Goal: Ask a question

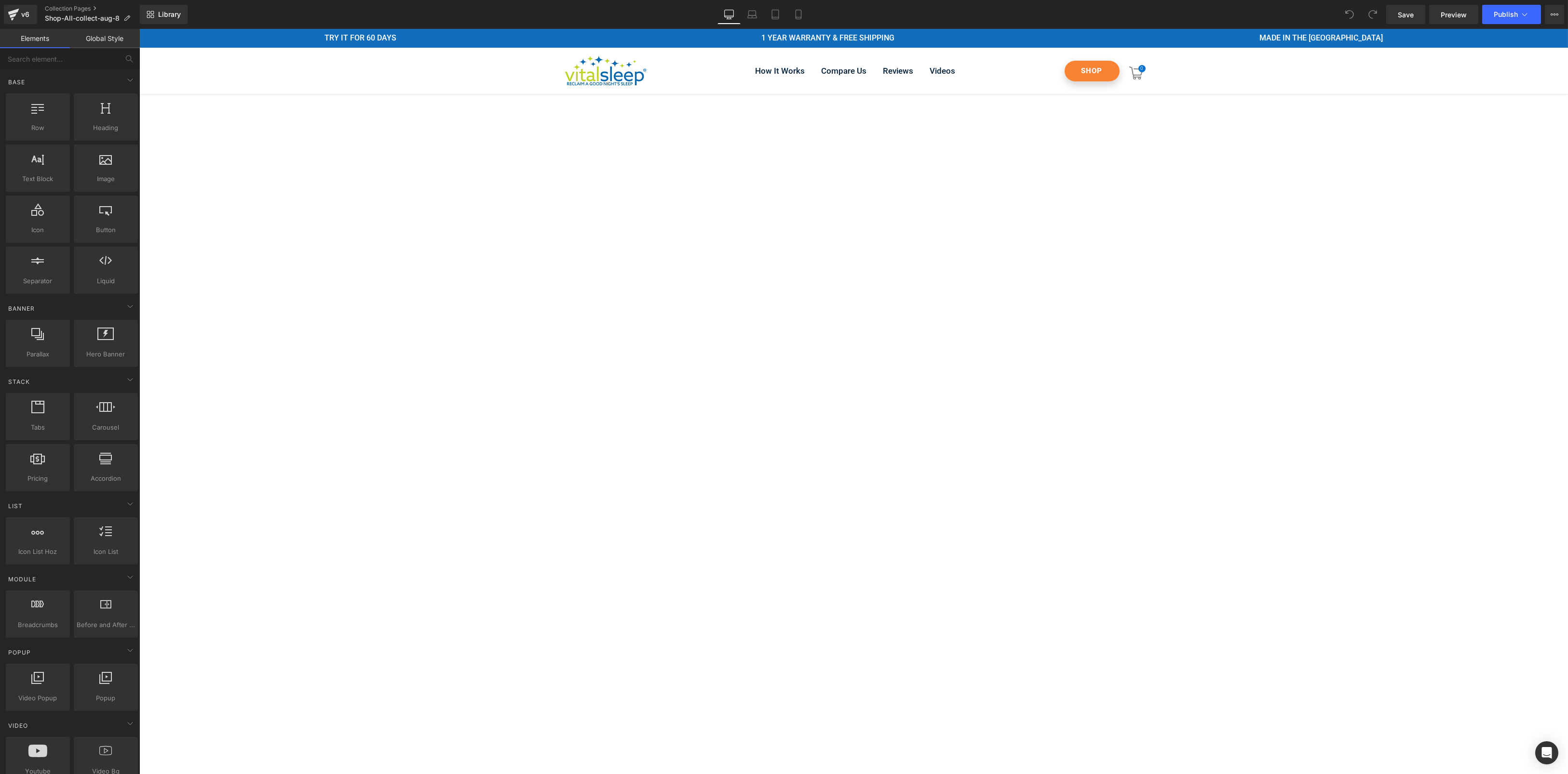
drag, startPoint x: 510, startPoint y: 242, endPoint x: 470, endPoint y: 232, distance: 41.2
click at [114, 44] on link "Global Style" at bounding box center [105, 38] width 70 height 19
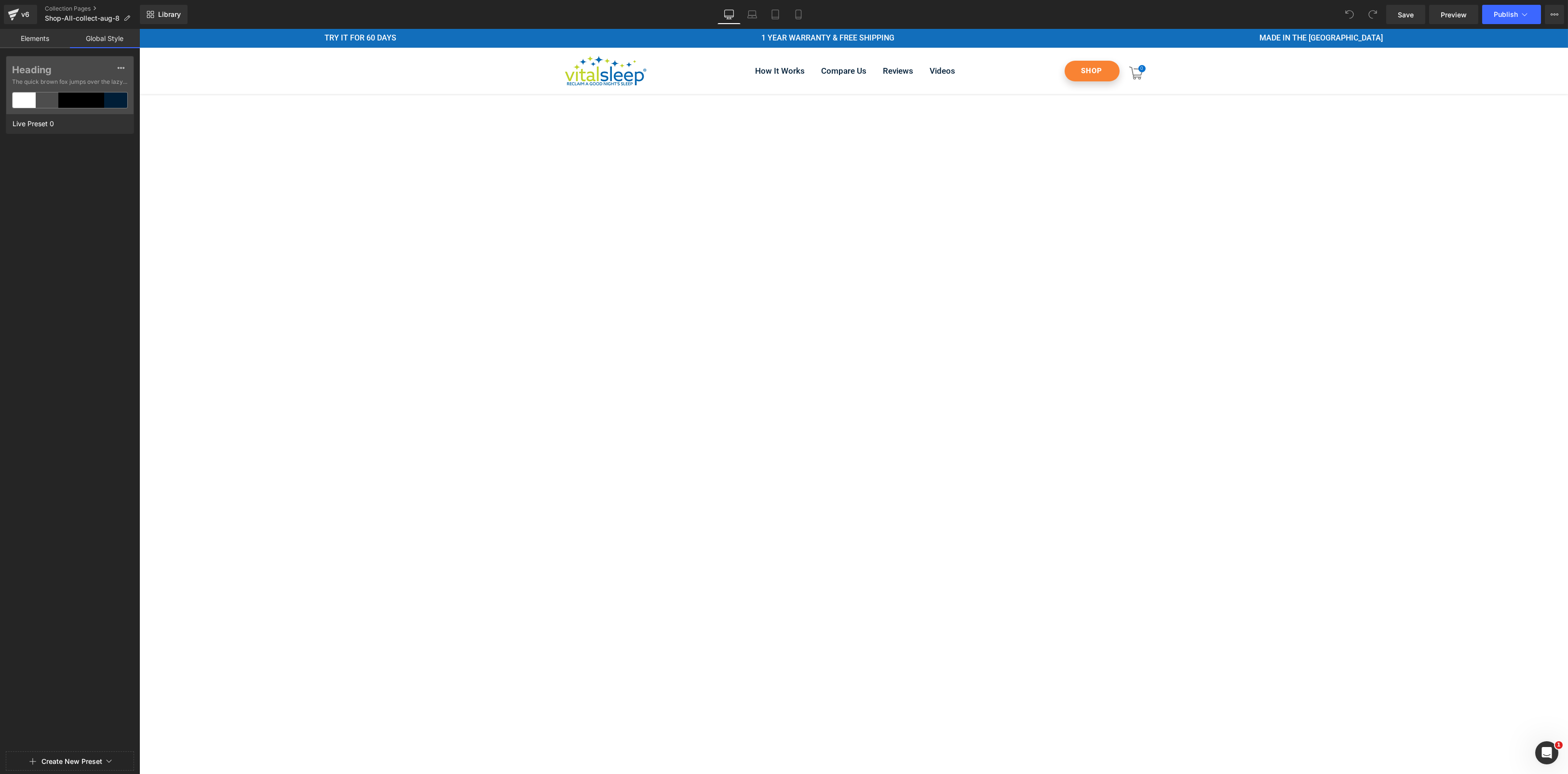
click at [35, 43] on link "Elements" at bounding box center [35, 38] width 70 height 19
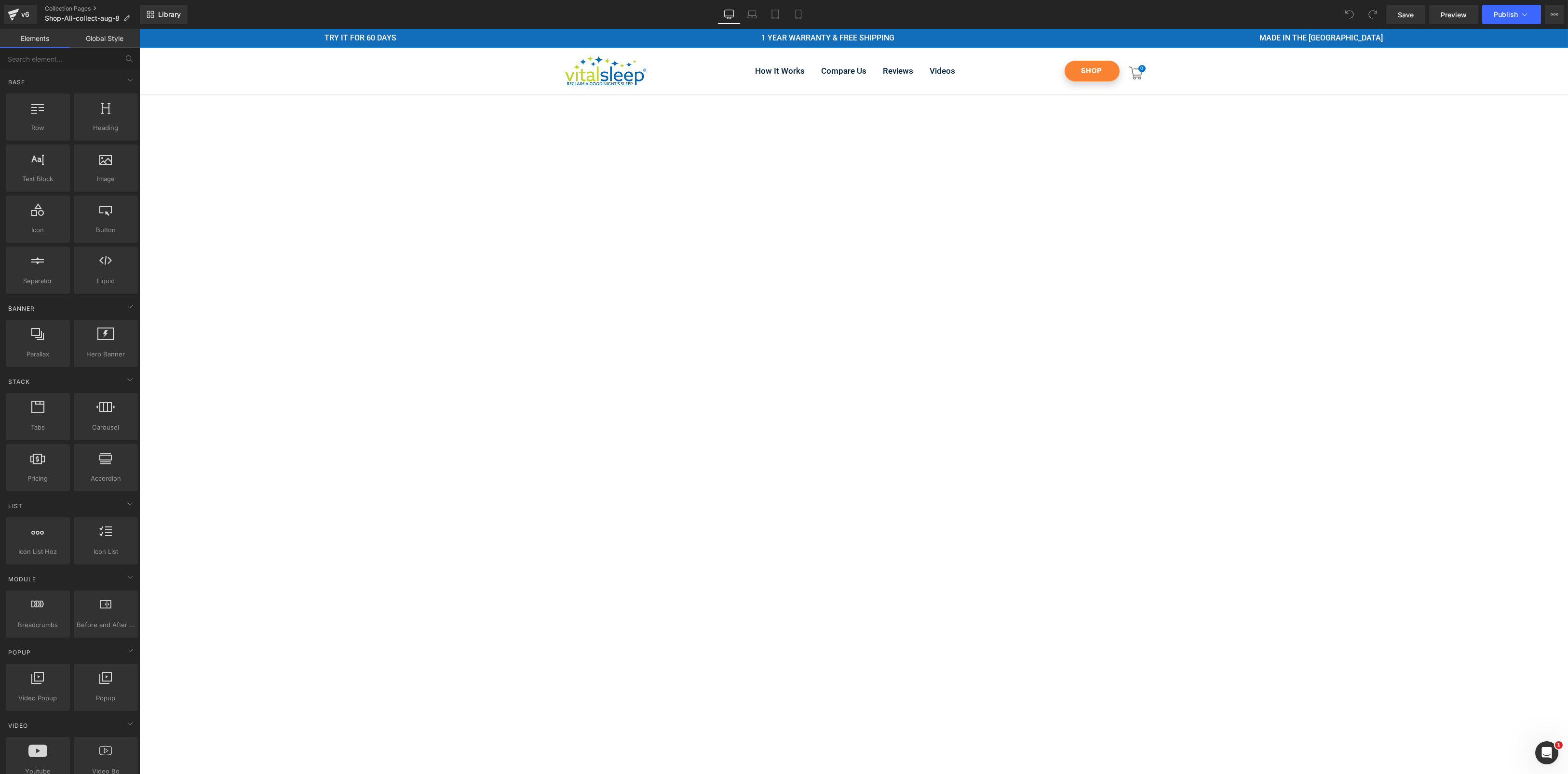
click at [1464, 12] on span "Preview" at bounding box center [1453, 15] width 26 height 10
click at [743, 18] on link "Laptop" at bounding box center [752, 15] width 23 height 19
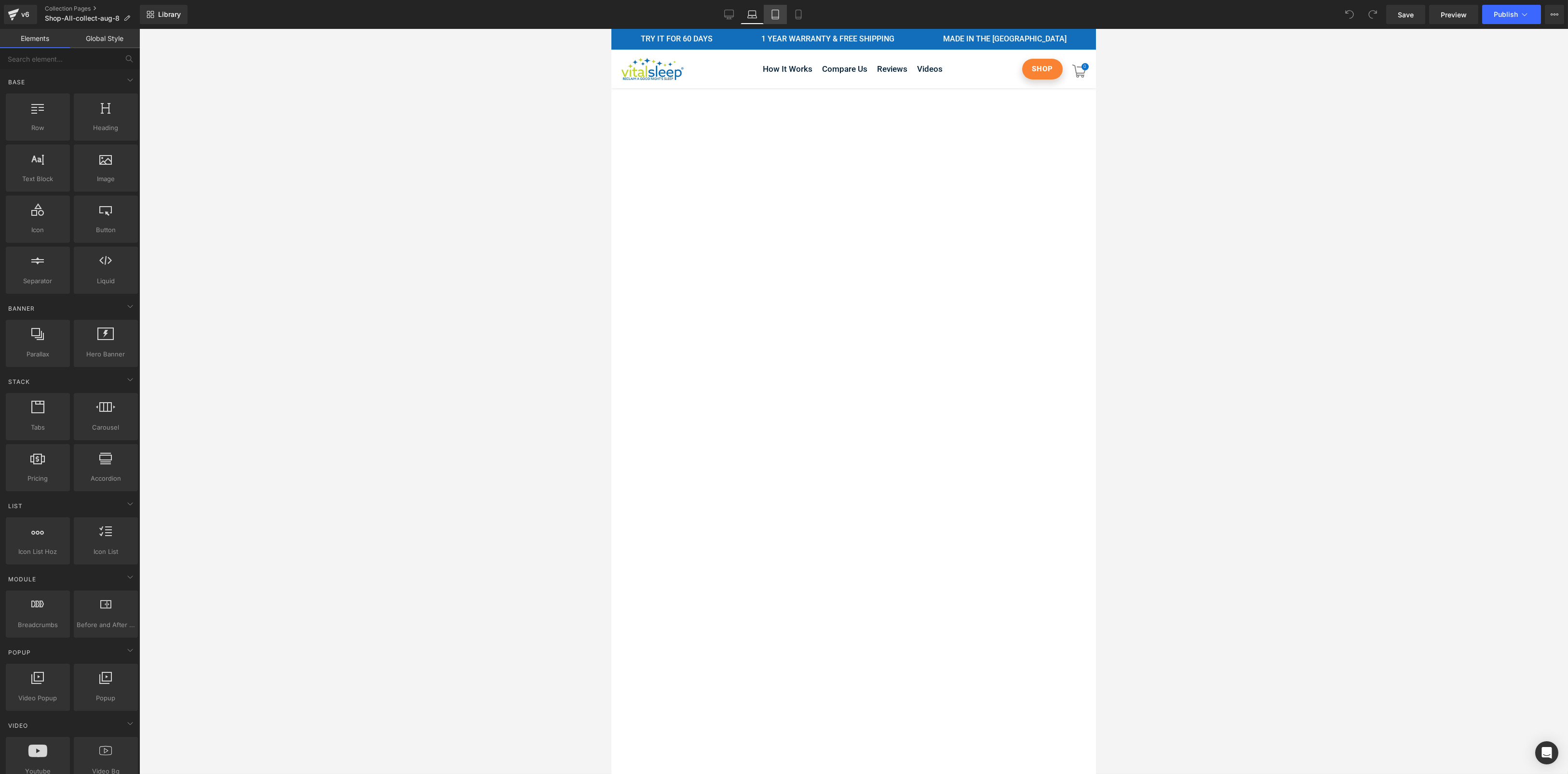
click at [774, 21] on link "Tablet" at bounding box center [774, 15] width 23 height 19
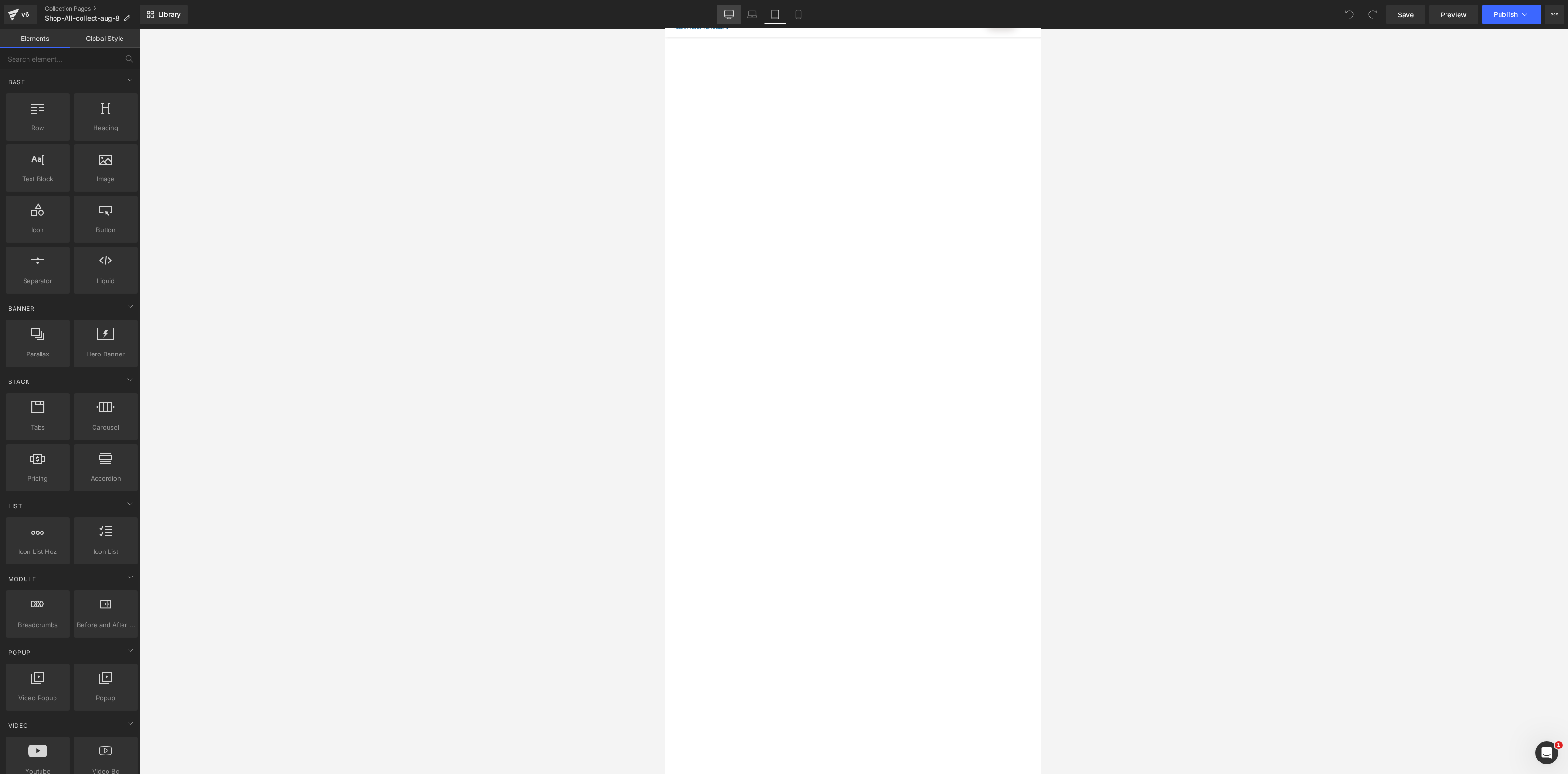
scroll to position [59, 0]
click at [730, 18] on icon at bounding box center [729, 18] width 3 height 2
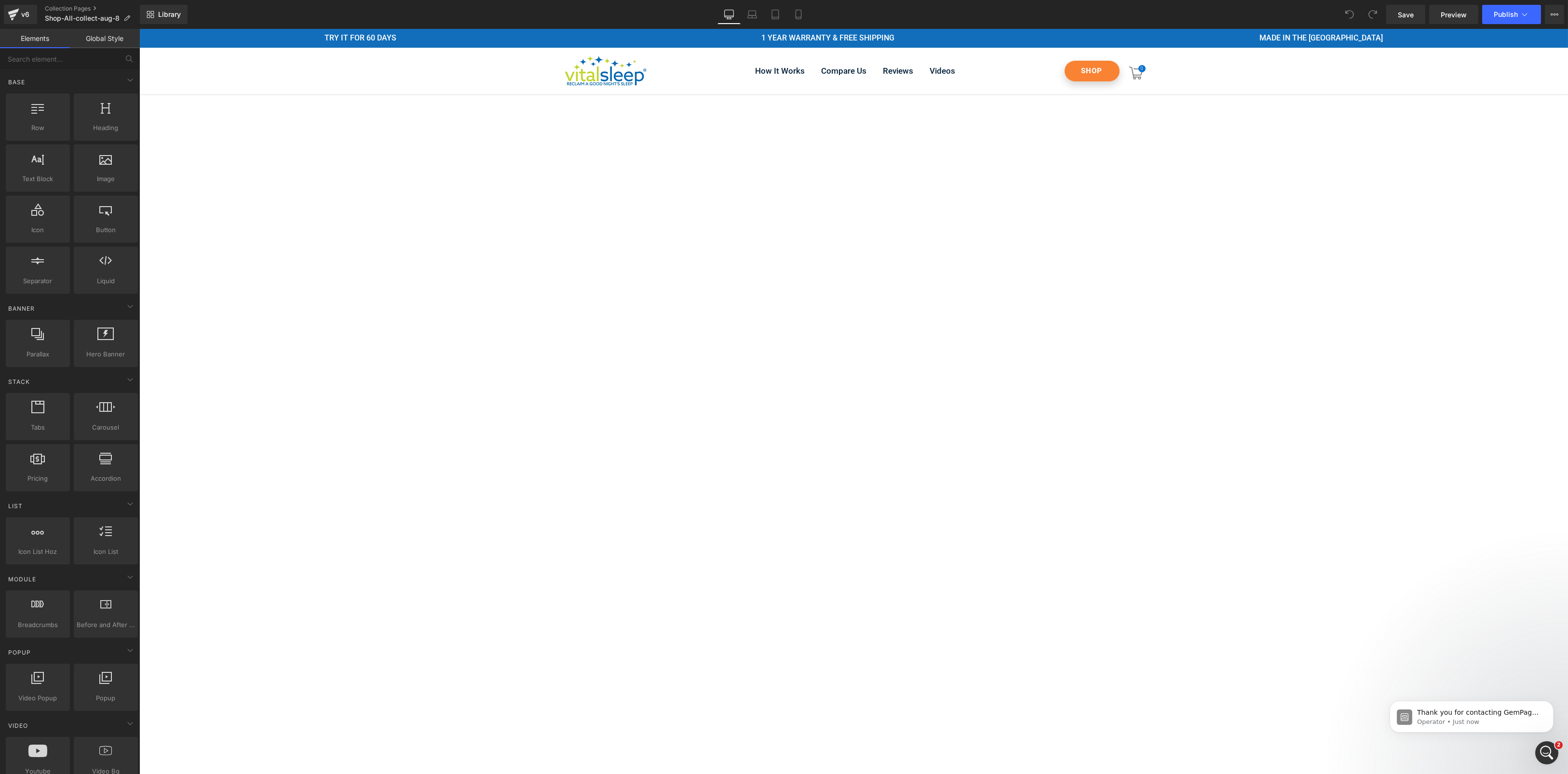
drag, startPoint x: 44, startPoint y: 6, endPoint x: 1516, endPoint y: 652, distance: 1607.5
click at [1516, 652] on div "Cancel Copy Capture" at bounding box center [784, 411] width 1568 height 774
click at [1509, 727] on div "Thank you for contacting GemPages Support! 👋 ​ Our support team will assist you…" at bounding box center [1471, 716] width 164 height 32
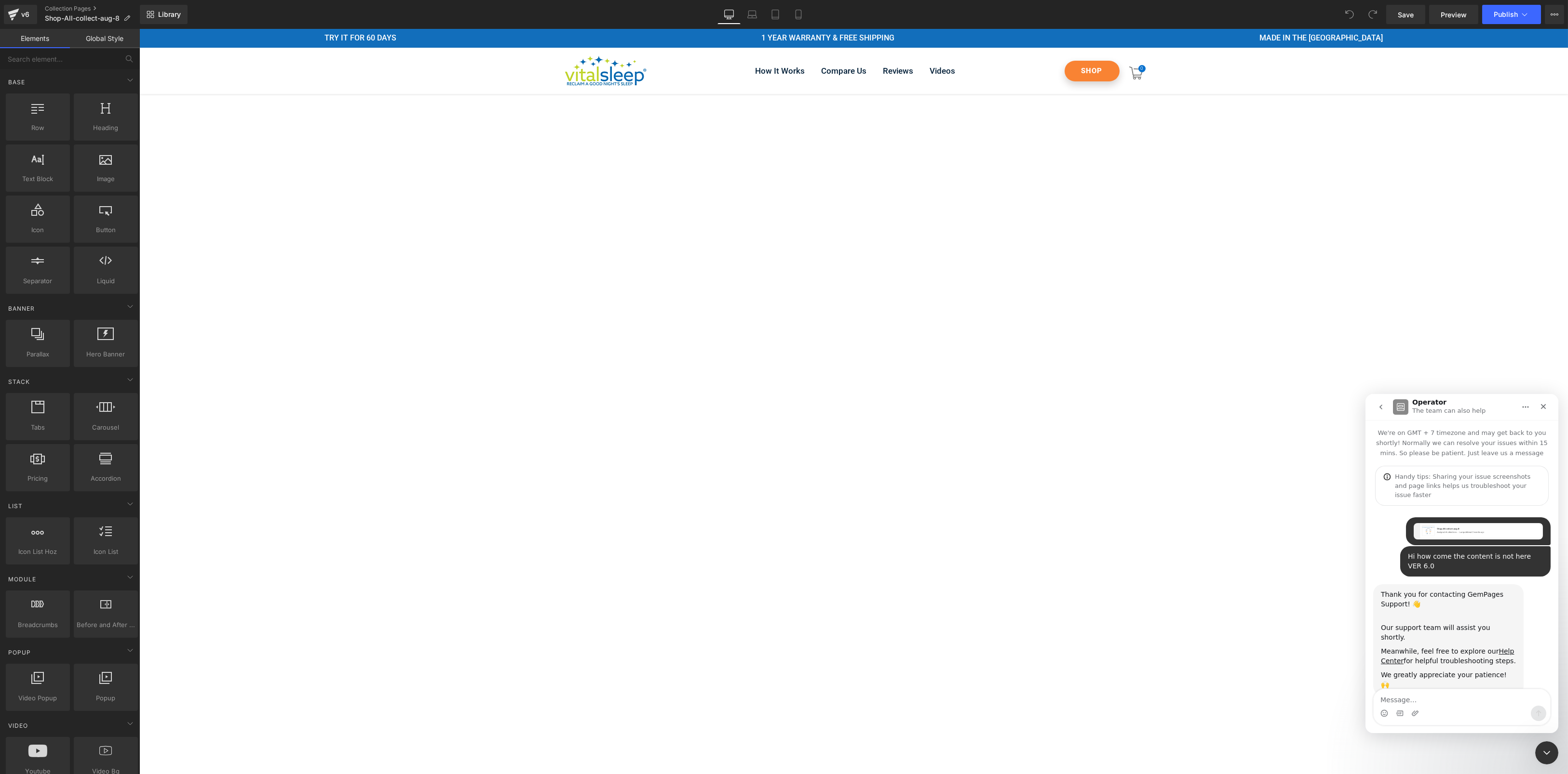
click at [1436, 700] on textarea "Message…" at bounding box center [1460, 697] width 176 height 16
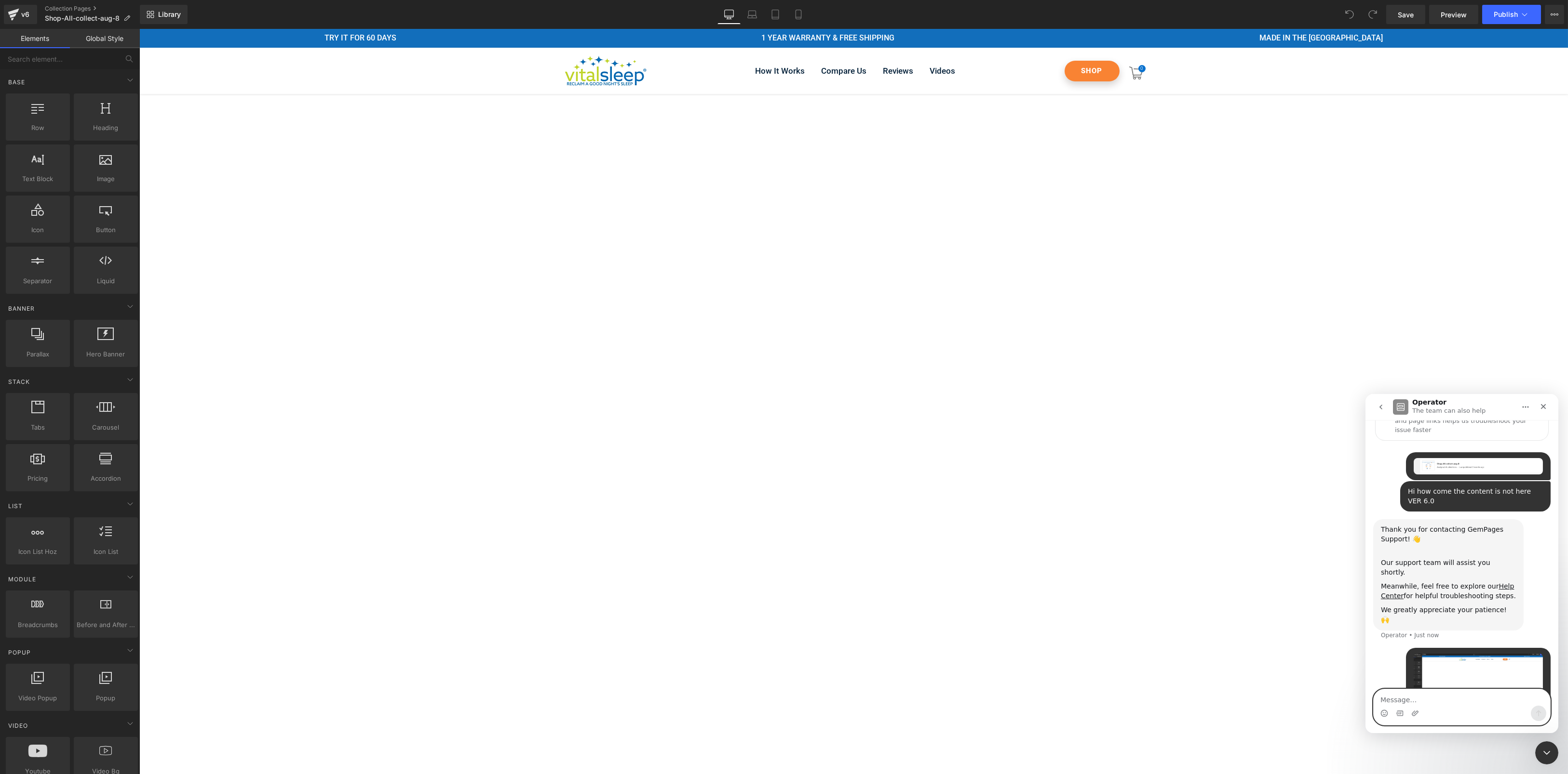
click at [1395, 697] on textarea "Message…" at bounding box center [1460, 697] width 176 height 16
type textarea "On my live site I see my collection items here"
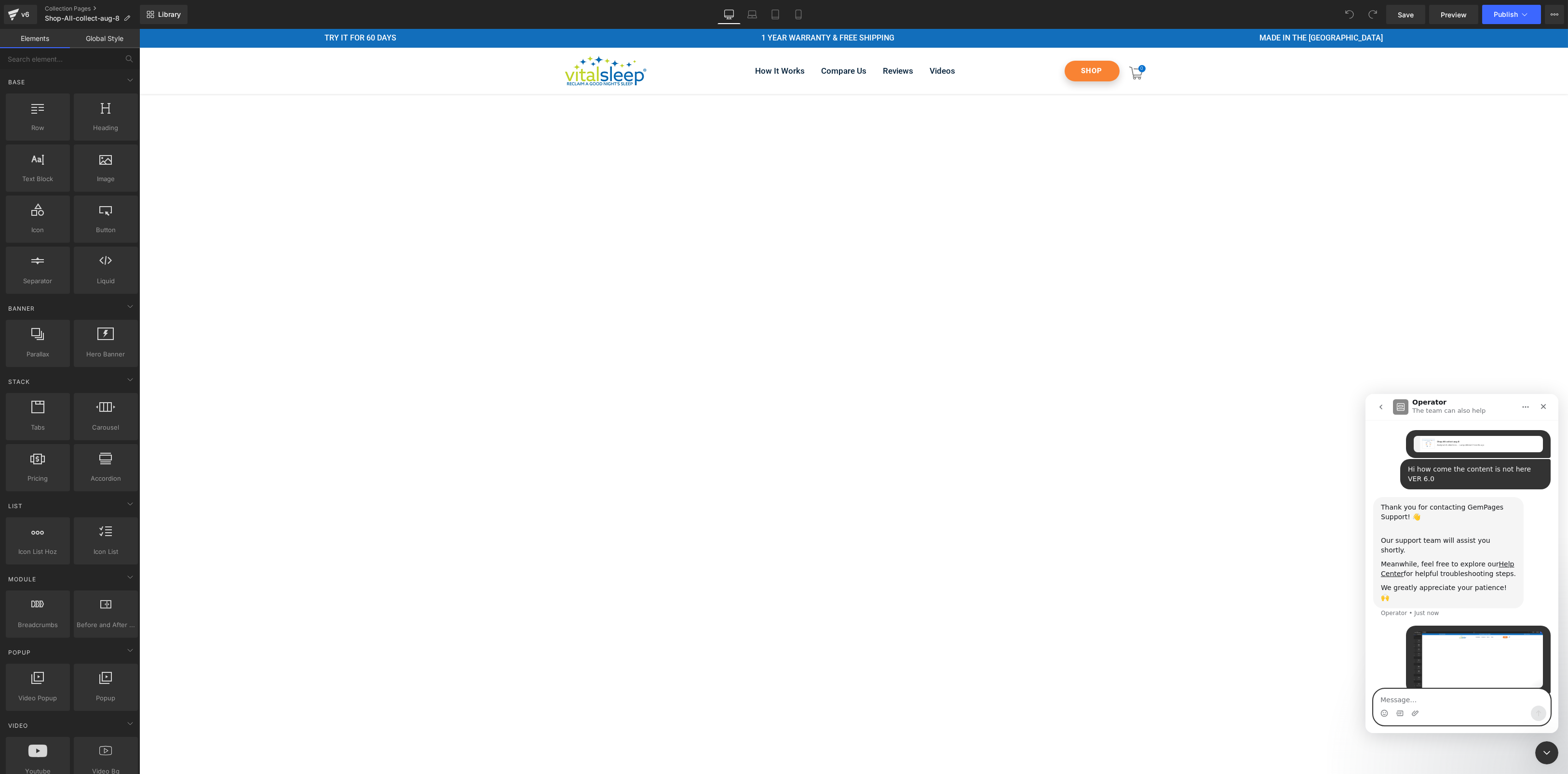
paste textarea "https://www.vitalsleep.com/collections/shop-all"
type textarea "https://www.vitalsleep.com/collections/shop-all"
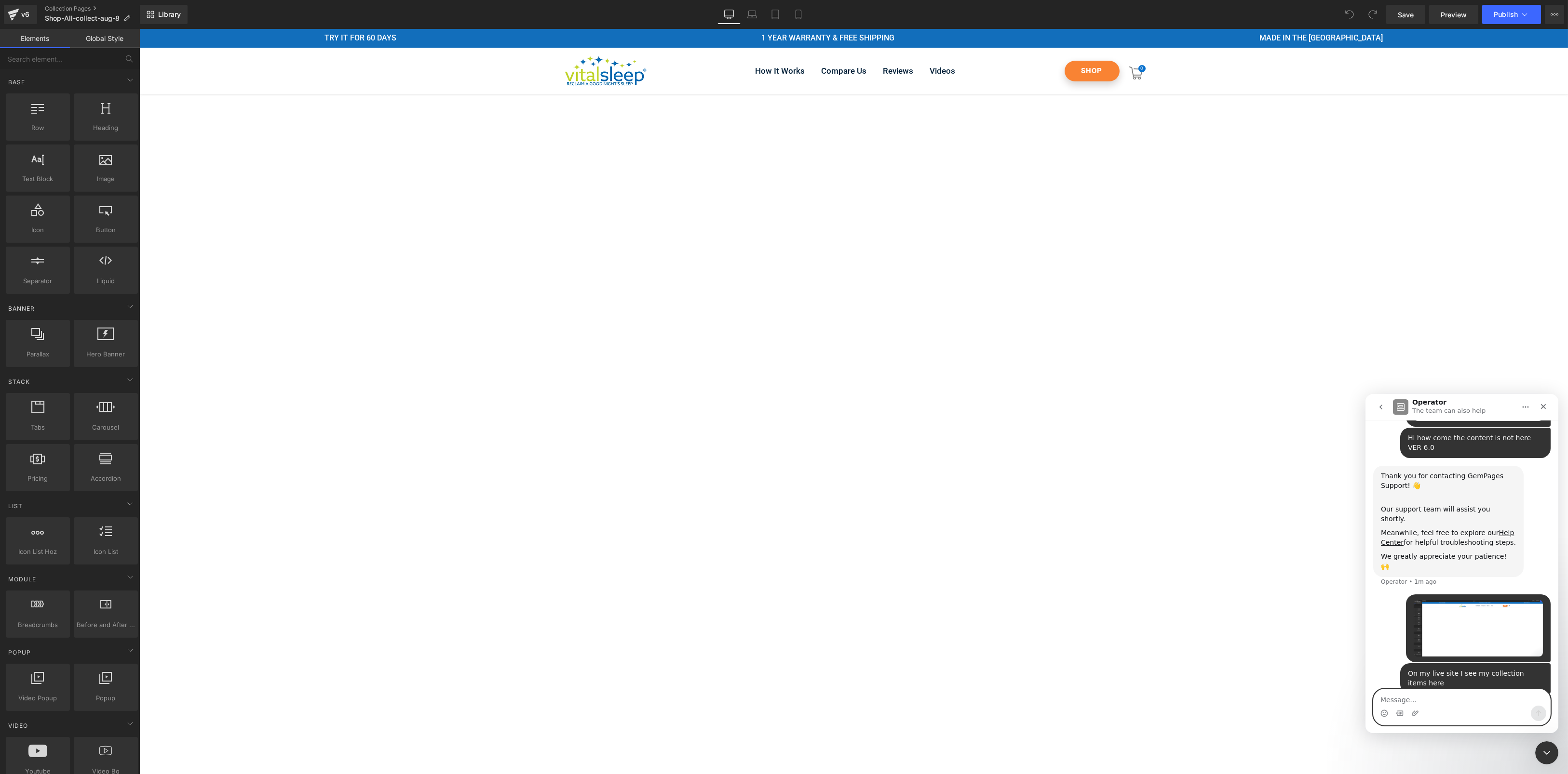
click at [1407, 696] on textarea "Message…" at bounding box center [1460, 697] width 176 height 16
type textarea "but missing in gempages"
paste textarea "Message…"
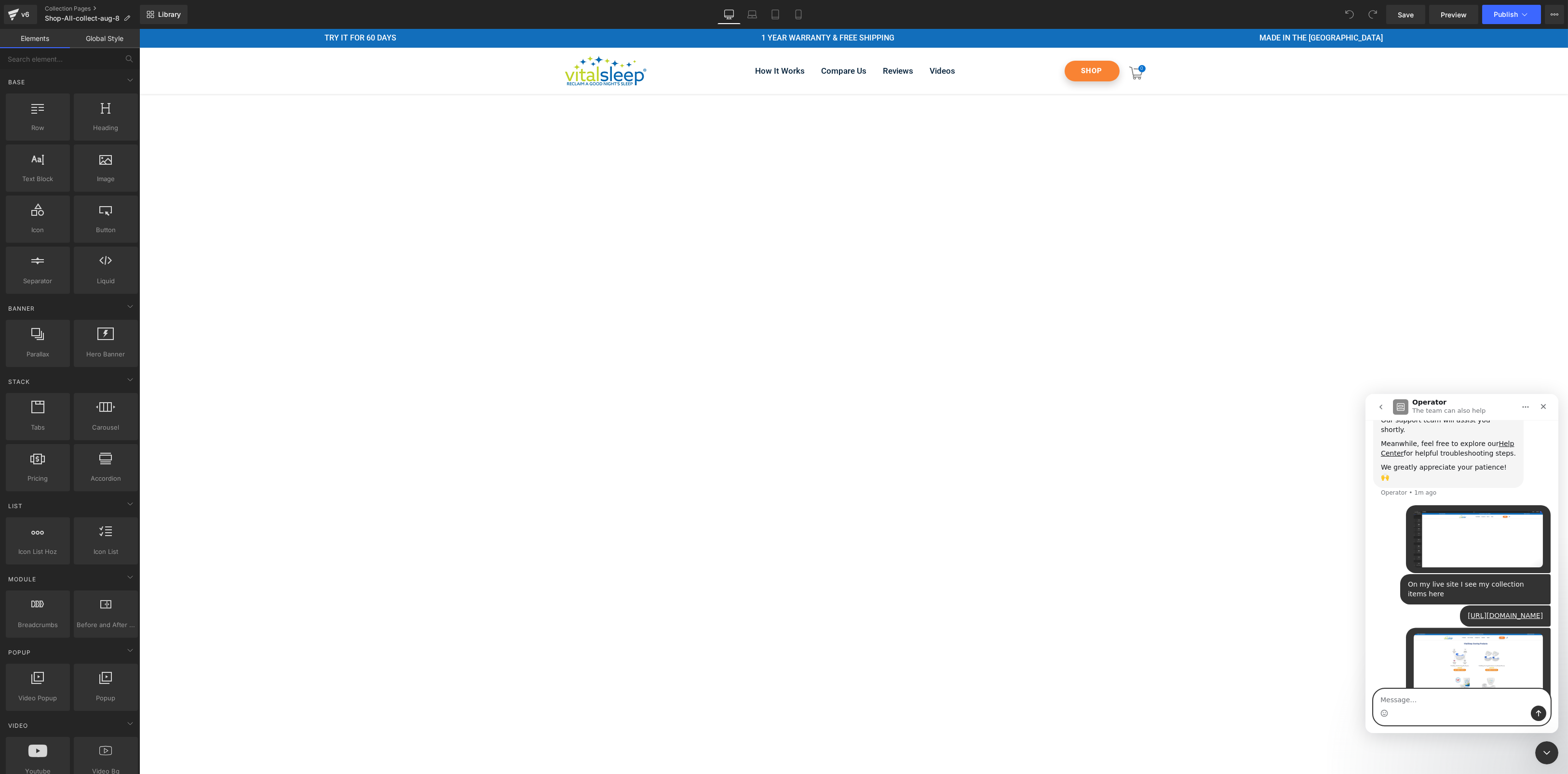
scroll to position [230, 0]
